Goal: Task Accomplishment & Management: Complete application form

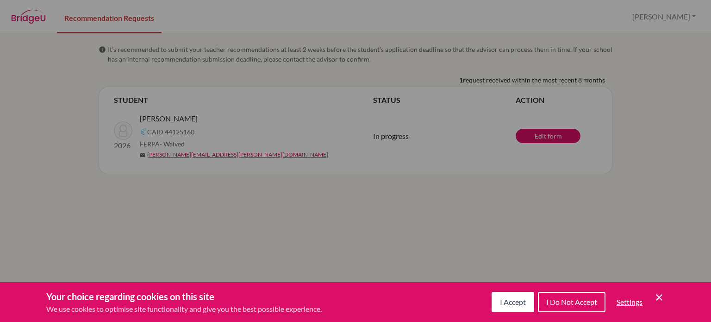
click at [658, 298] on icon "Save and close" at bounding box center [659, 297] width 6 height 6
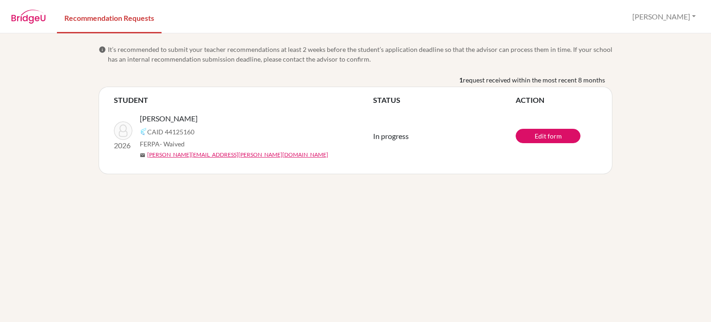
click at [29, 22] on img at bounding box center [28, 17] width 35 height 14
click at [26, 19] on img at bounding box center [28, 17] width 35 height 14
click at [679, 22] on button "Amanda" at bounding box center [664, 17] width 72 height 18
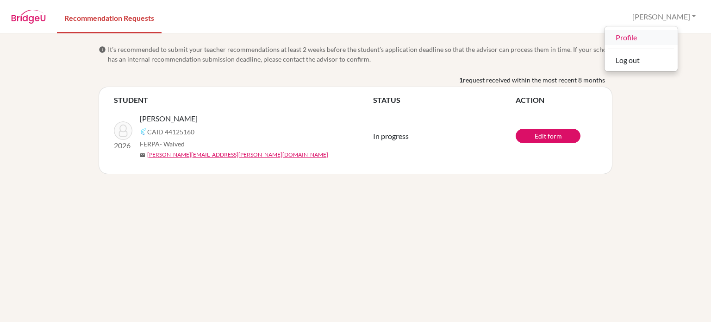
click at [658, 38] on link "Profile" at bounding box center [640, 37] width 73 height 15
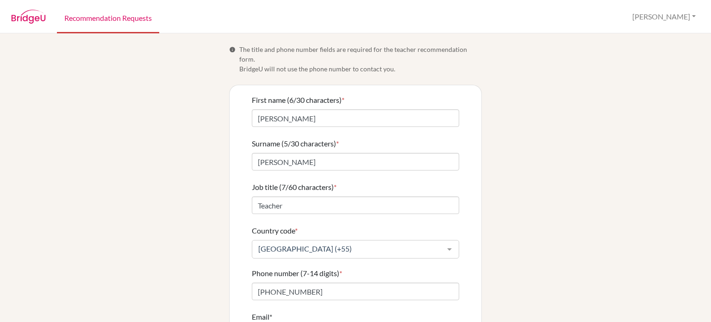
click at [126, 17] on link "Recommendation Requests" at bounding box center [108, 17] width 102 height 32
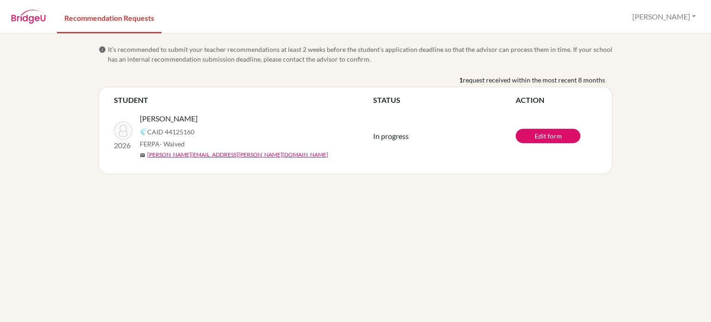
click at [30, 8] on nav "Recommendation Requests Amanda Profile Log out" at bounding box center [355, 16] width 711 height 32
click at [494, 166] on td "In progress" at bounding box center [444, 136] width 143 height 61
click at [537, 138] on link "Edit form" at bounding box center [548, 136] width 65 height 14
